Goal: Task Accomplishment & Management: Manage account settings

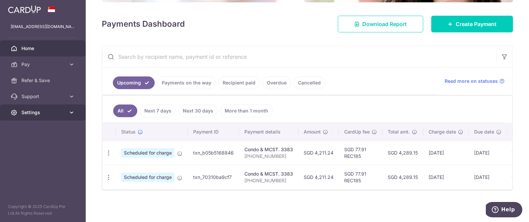
click at [43, 112] on span "Settings" at bounding box center [43, 112] width 44 height 7
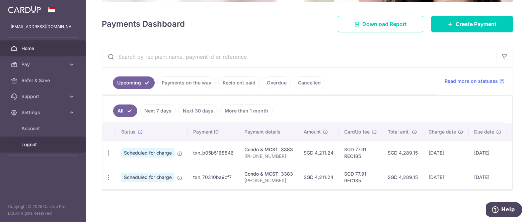
click at [31, 144] on span "Logout" at bounding box center [43, 145] width 44 height 7
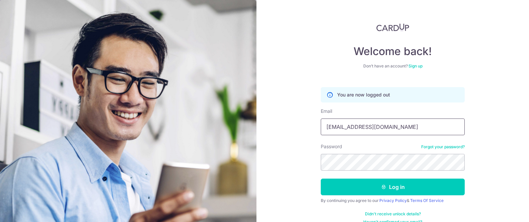
click at [421, 131] on input "[EMAIL_ADDRESS][DOMAIN_NAME]" at bounding box center [392, 127] width 144 height 17
type input "[PERSON_NAME][EMAIL_ADDRESS][PERSON_NAME][DOMAIN_NAME]"
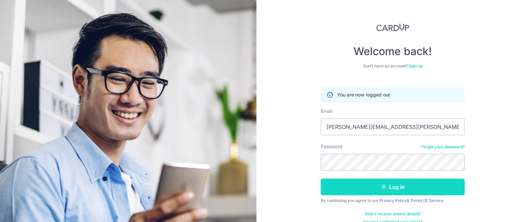
click at [412, 194] on button "Log in" at bounding box center [392, 187] width 144 height 17
